Goal: Check status: Check status

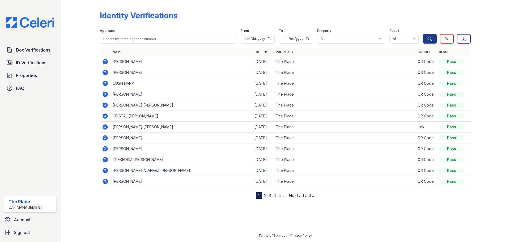
click at [106, 82] on icon at bounding box center [104, 83] width 5 height 5
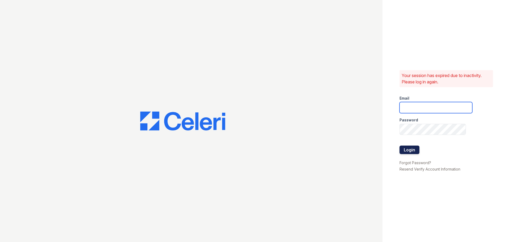
type input "theplace3@cafmanagement.com"
click at [402, 147] on button "Login" at bounding box center [409, 149] width 20 height 8
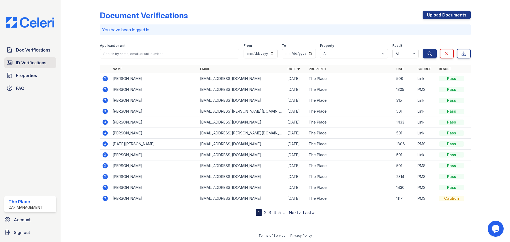
click at [38, 65] on span "ID Verifications" at bounding box center [31, 62] width 30 height 6
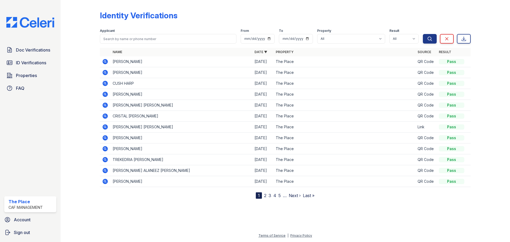
click at [107, 84] on icon at bounding box center [104, 83] width 5 height 5
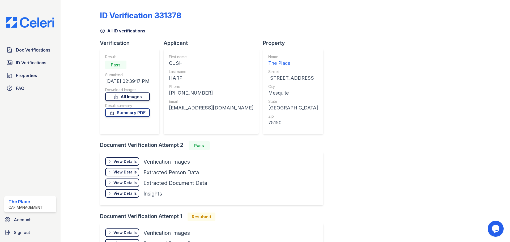
click at [136, 96] on link "All Images" at bounding box center [127, 96] width 45 height 8
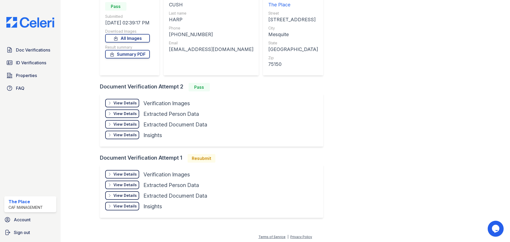
scroll to position [60, 0]
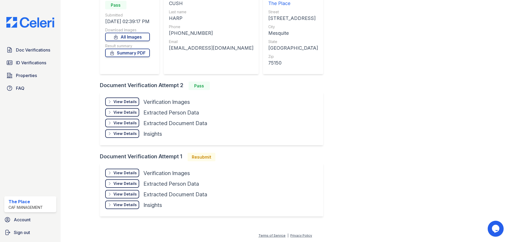
click at [128, 103] on div "View Details" at bounding box center [124, 101] width 23 height 5
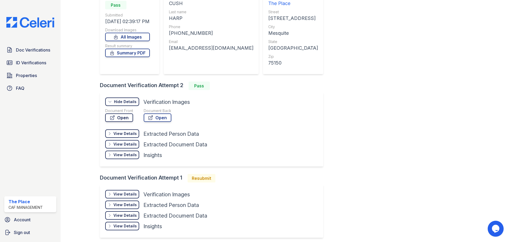
click at [126, 116] on link "Open" at bounding box center [119, 117] width 28 height 8
click at [121, 134] on div "View Details" at bounding box center [124, 133] width 23 height 5
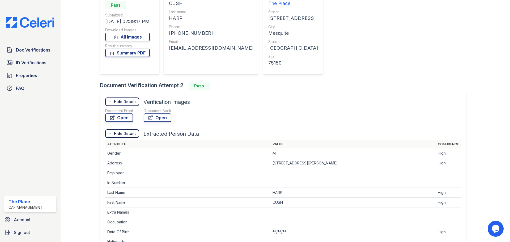
click at [125, 132] on div "Hide Details" at bounding box center [125, 133] width 23 height 5
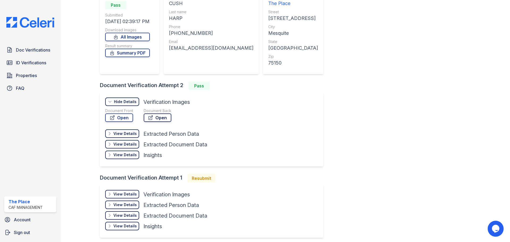
click at [149, 116] on icon at bounding box center [151, 118] width 4 height 4
click at [120, 118] on link "Open" at bounding box center [119, 117] width 28 height 8
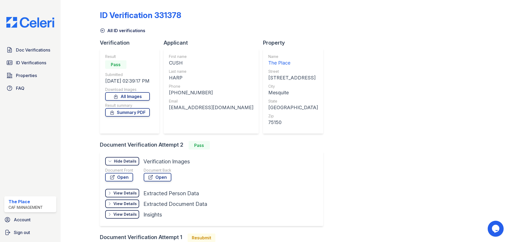
scroll to position [0, 0]
click at [32, 63] on span "ID Verifications" at bounding box center [31, 62] width 30 height 6
